Goal: Task Accomplishment & Management: Use online tool/utility

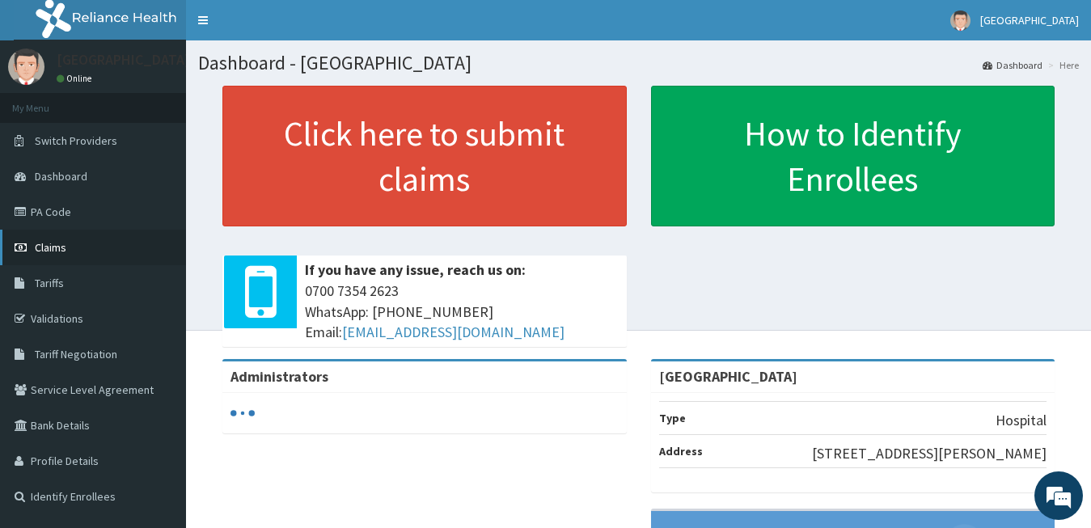
click at [73, 242] on link "Claims" at bounding box center [93, 248] width 186 height 36
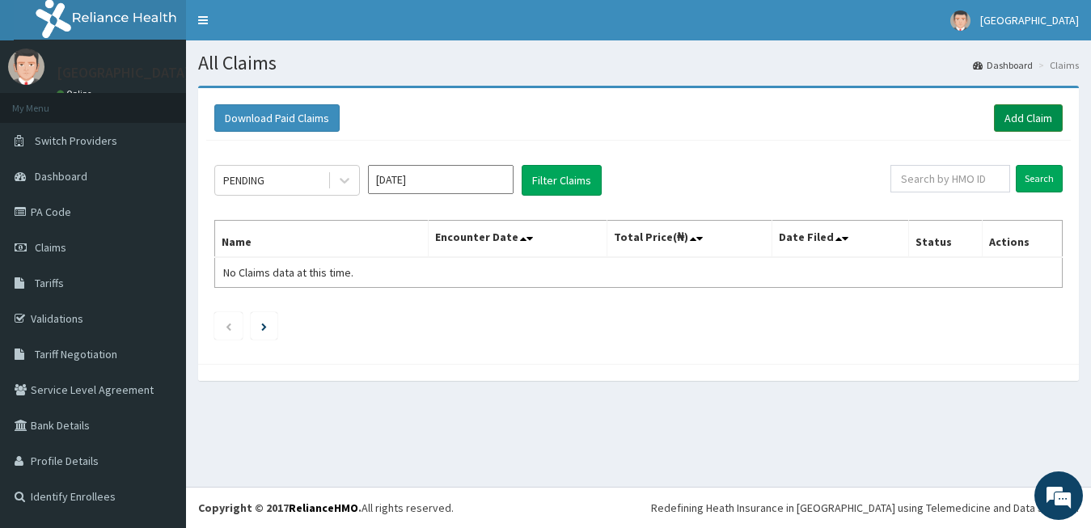
click at [1037, 121] on link "Add Claim" at bounding box center [1028, 117] width 69 height 27
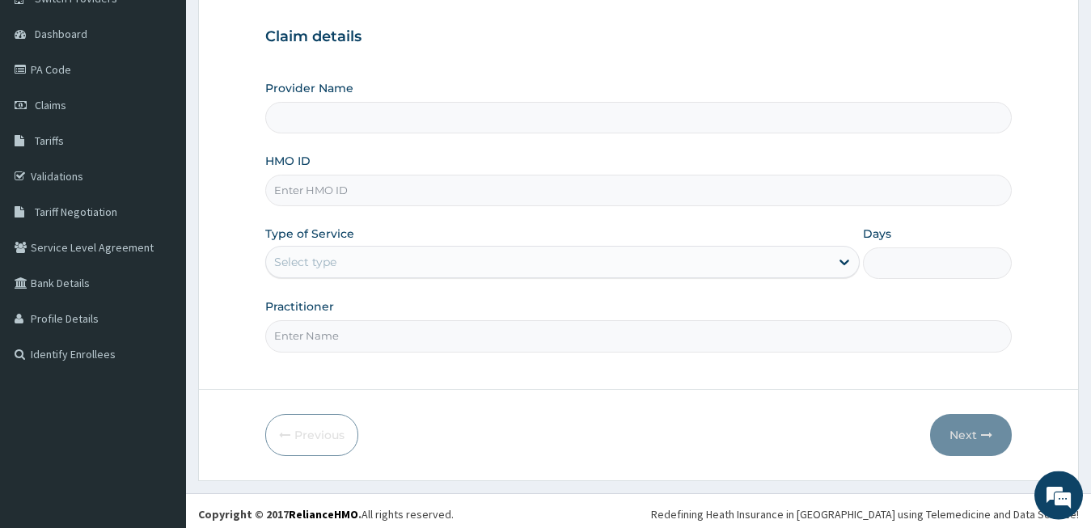
scroll to position [150, 0]
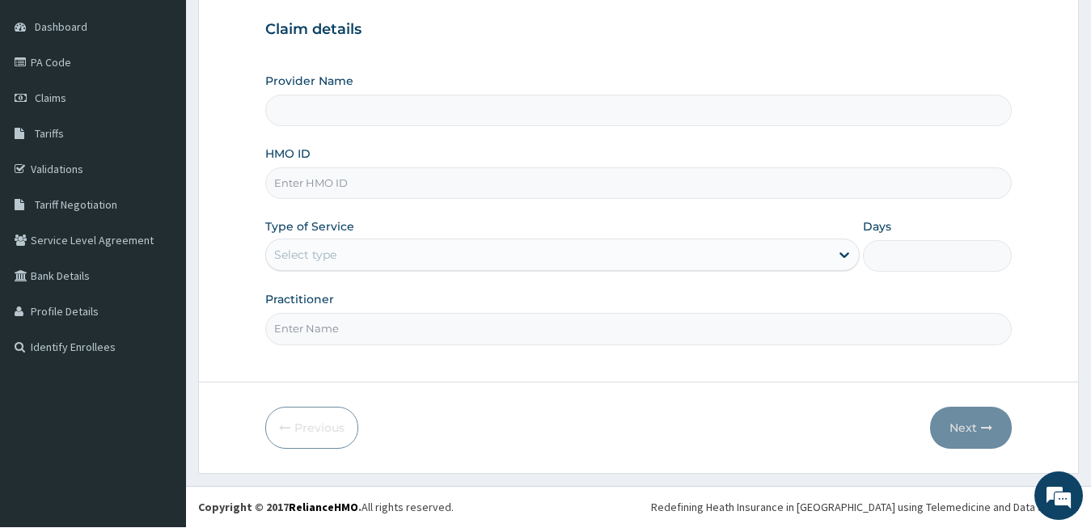
type input "[GEOGRAPHIC_DATA]"
click at [99, 65] on link "PA Code" at bounding box center [93, 62] width 186 height 36
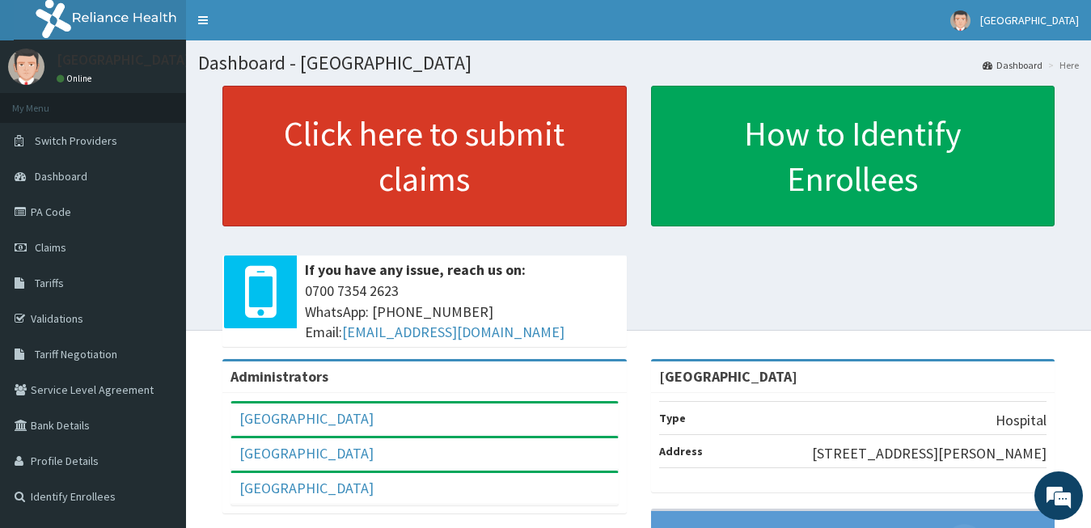
click at [400, 158] on link "Click here to submit claims" at bounding box center [424, 156] width 404 height 141
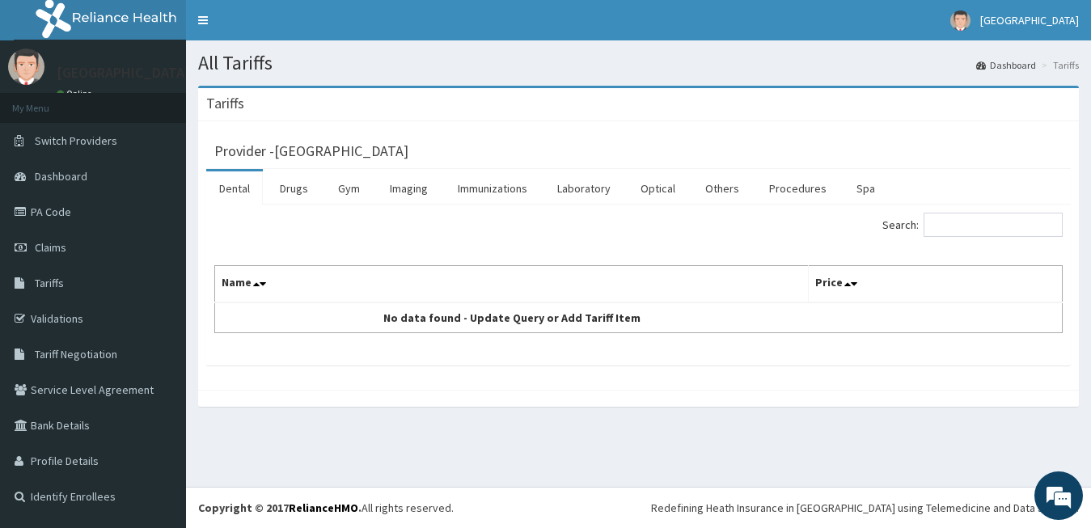
click at [329, 288] on th "Name" at bounding box center [512, 284] width 594 height 37
drag, startPoint x: 254, startPoint y: 285, endPoint x: 268, endPoint y: 285, distance: 13.7
click at [256, 285] on icon at bounding box center [256, 283] width 6 height 11
click at [453, 318] on td "No data found - Update Query or Add Tariff Item" at bounding box center [512, 317] width 594 height 31
click at [845, 286] on icon at bounding box center [847, 283] width 6 height 11
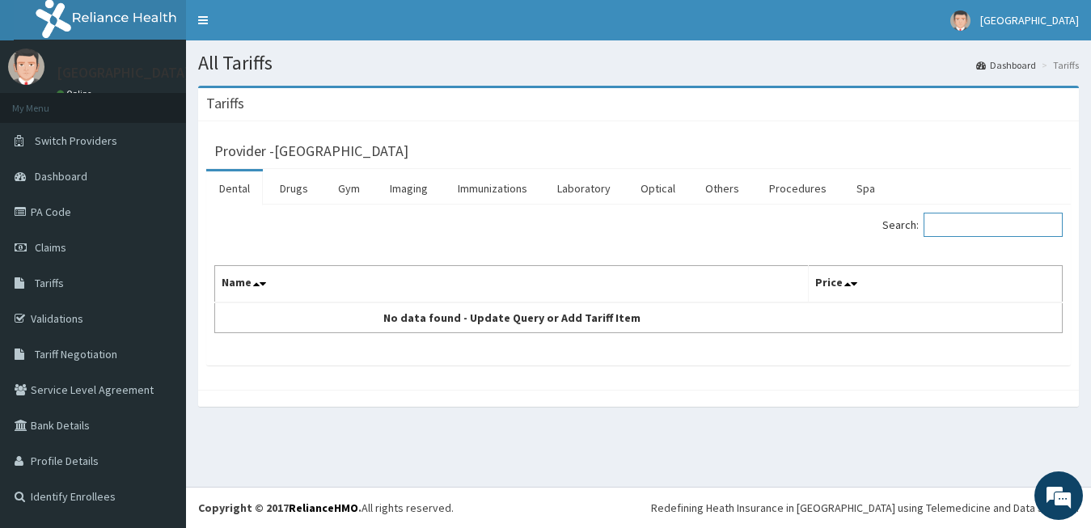
click at [950, 225] on input "Search:" at bounding box center [992, 225] width 139 height 24
type input "HYSTEROSCOPY"
click at [844, 285] on icon at bounding box center [847, 283] width 6 height 11
click at [851, 285] on icon at bounding box center [854, 283] width 6 height 11
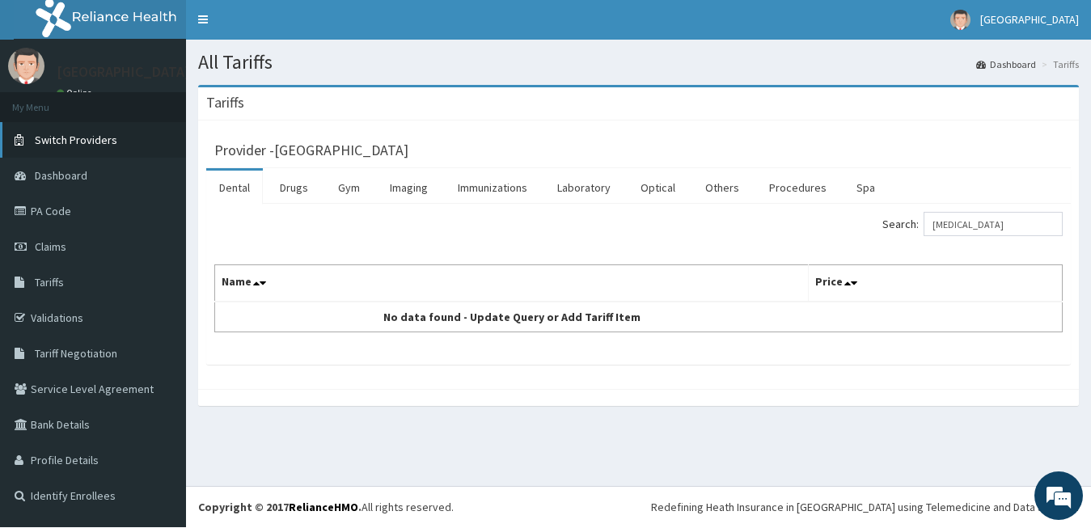
click at [86, 127] on link "Switch Providers" at bounding box center [93, 140] width 186 height 36
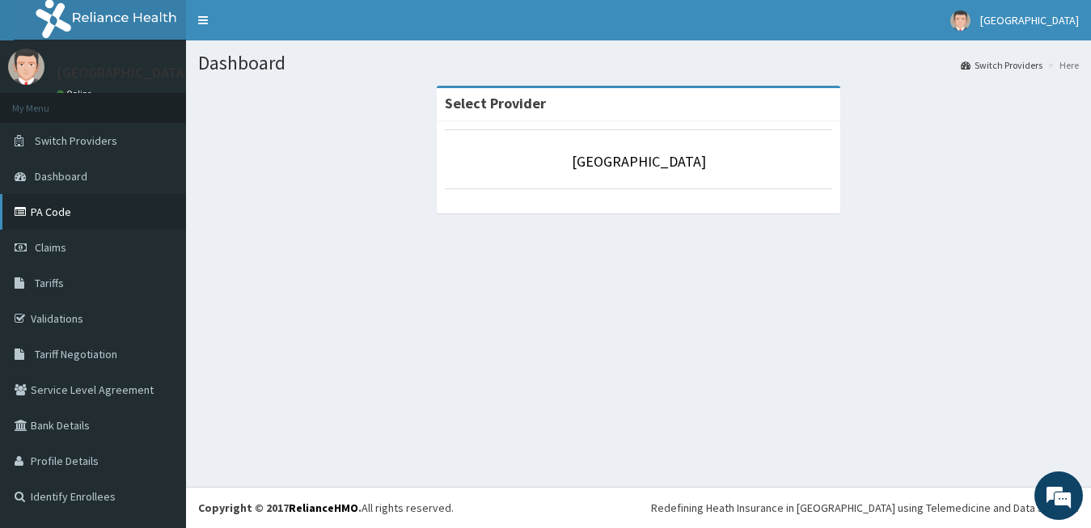
click at [70, 207] on link "PA Code" at bounding box center [93, 212] width 186 height 36
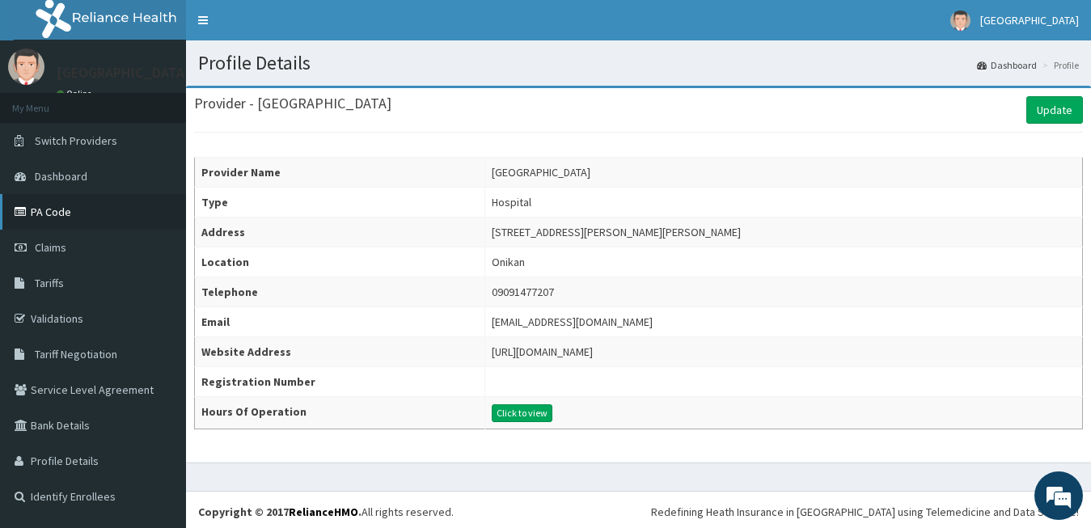
click at [34, 210] on link "PA Code" at bounding box center [93, 212] width 186 height 36
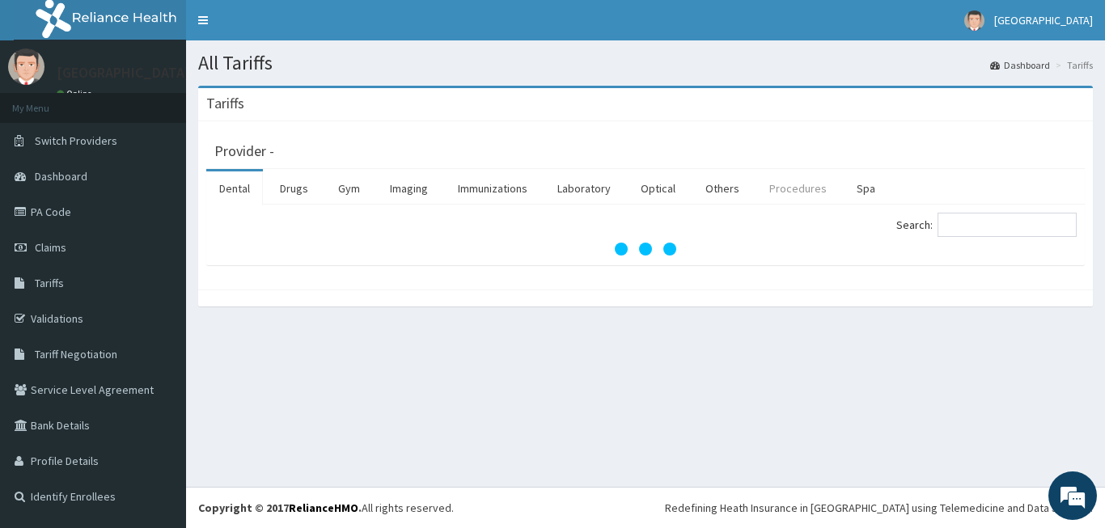
click at [809, 190] on link "Procedures" at bounding box center [797, 188] width 83 height 34
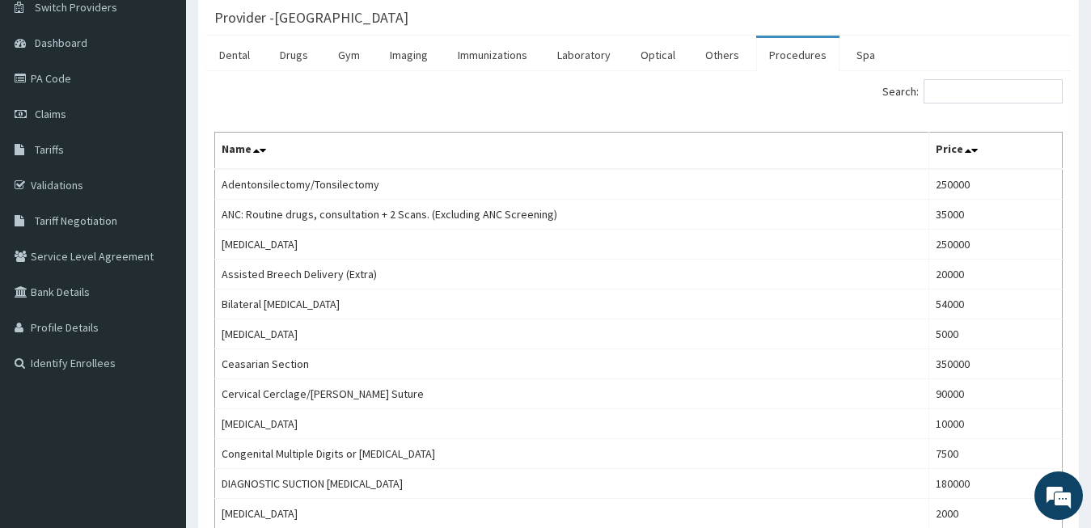
scroll to position [82, 0]
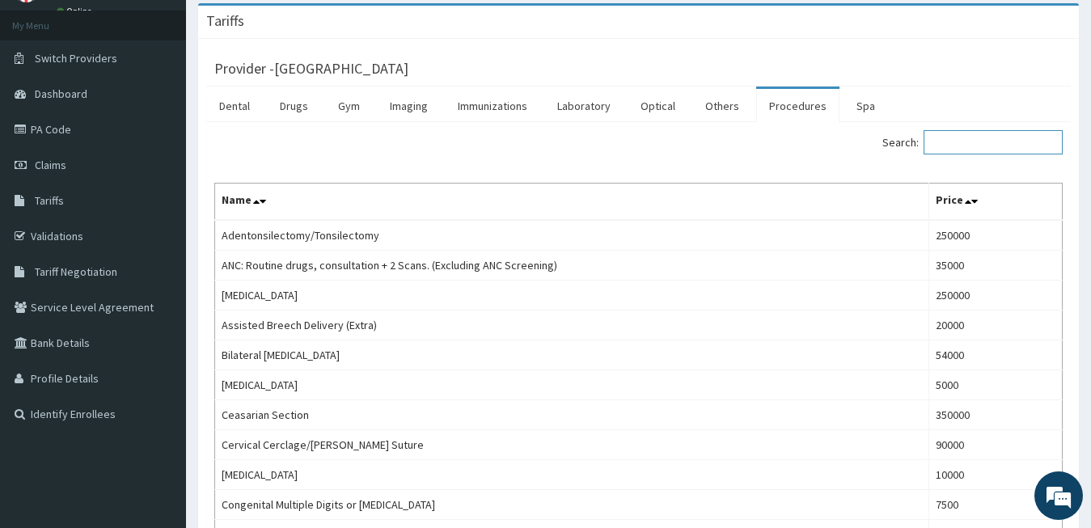
click at [981, 148] on input "Search:" at bounding box center [992, 142] width 139 height 24
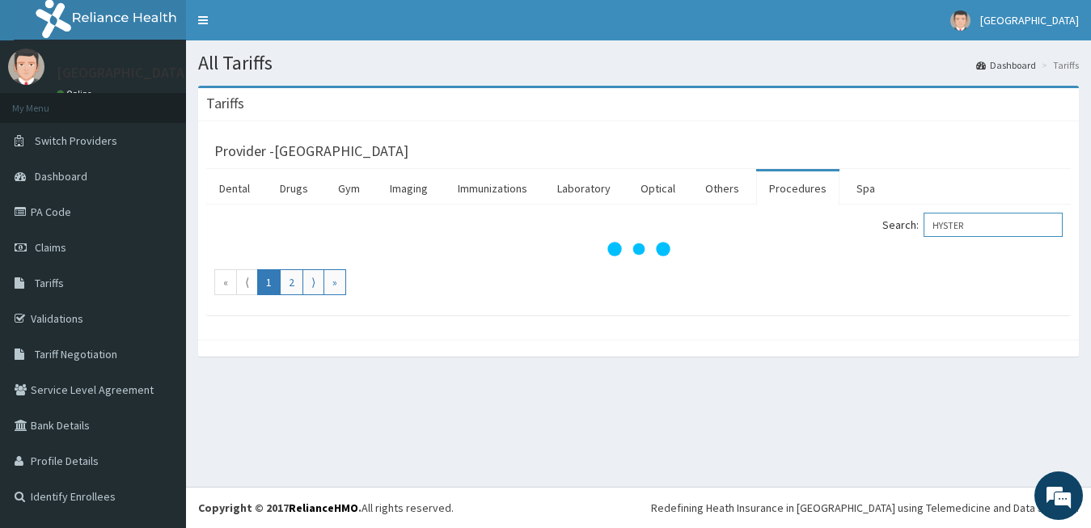
scroll to position [0, 0]
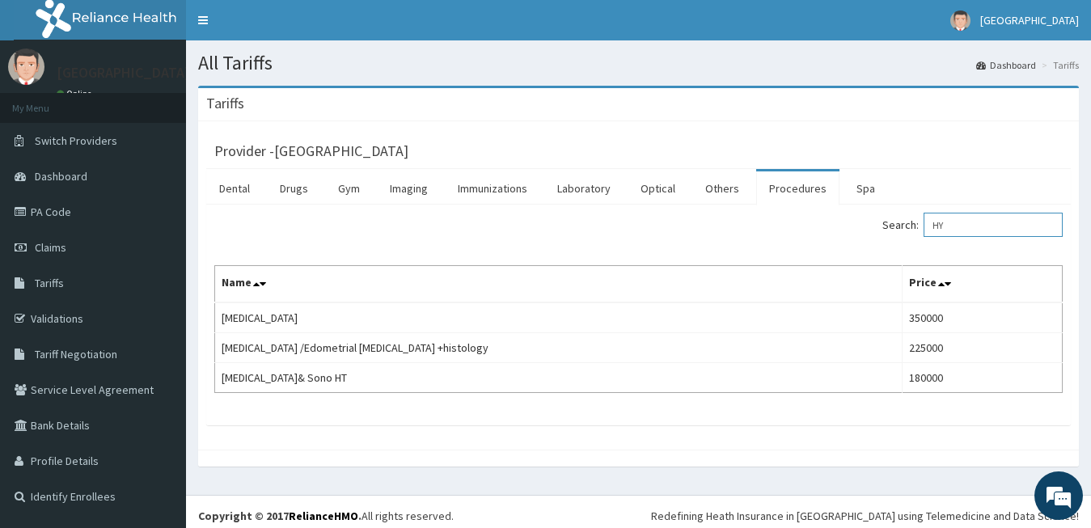
type input "H"
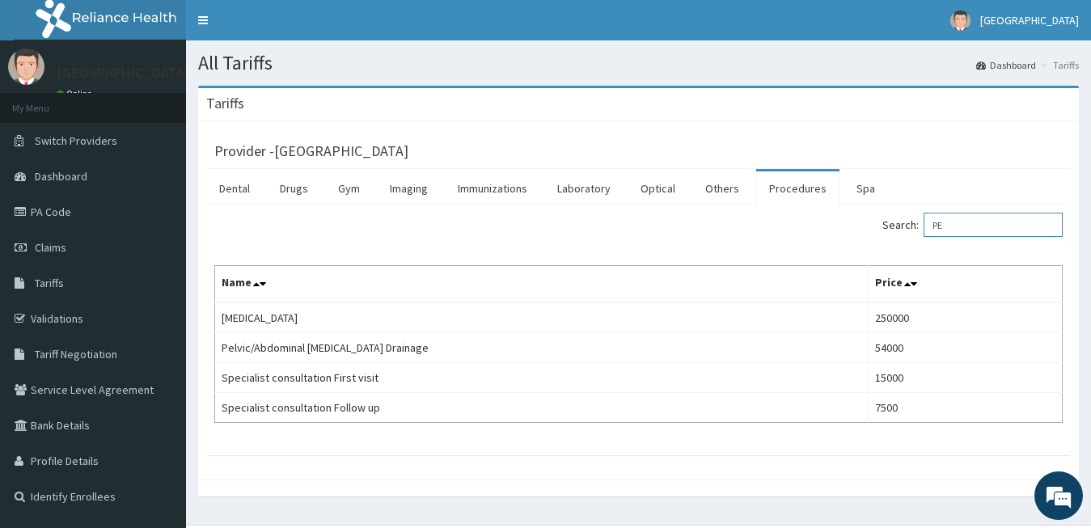
type input "PE"
